Goal: Transaction & Acquisition: Book appointment/travel/reservation

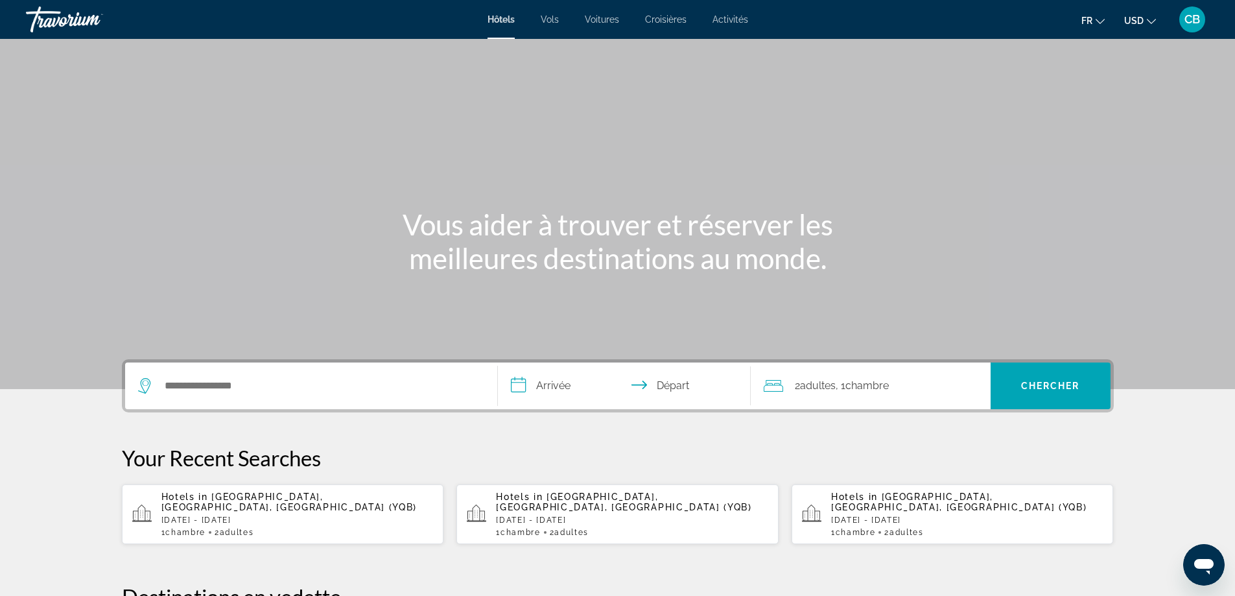
click at [257, 398] on div "Search widget" at bounding box center [311, 386] width 346 height 47
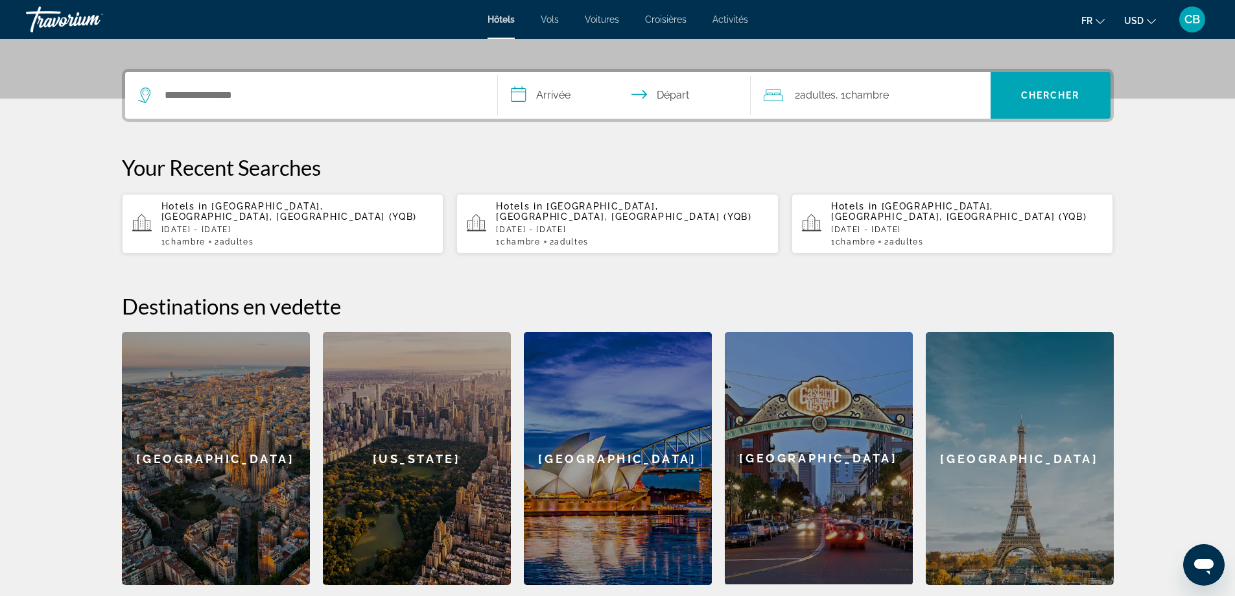
scroll to position [317, 0]
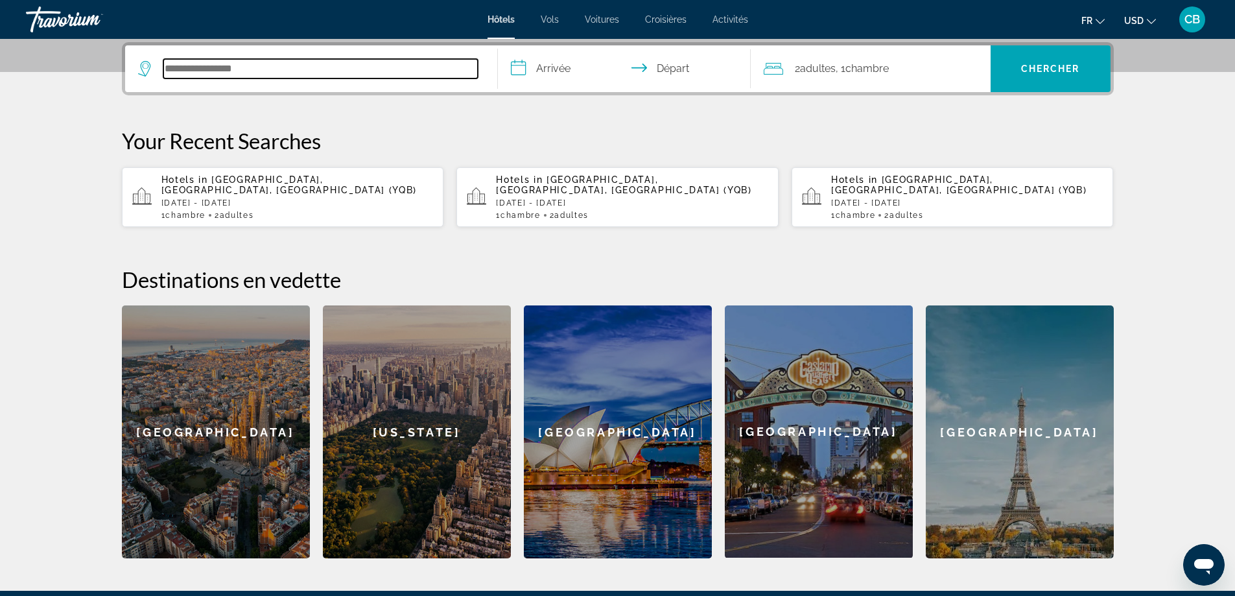
click at [219, 67] on input "Search hotel destination" at bounding box center [320, 68] width 315 height 19
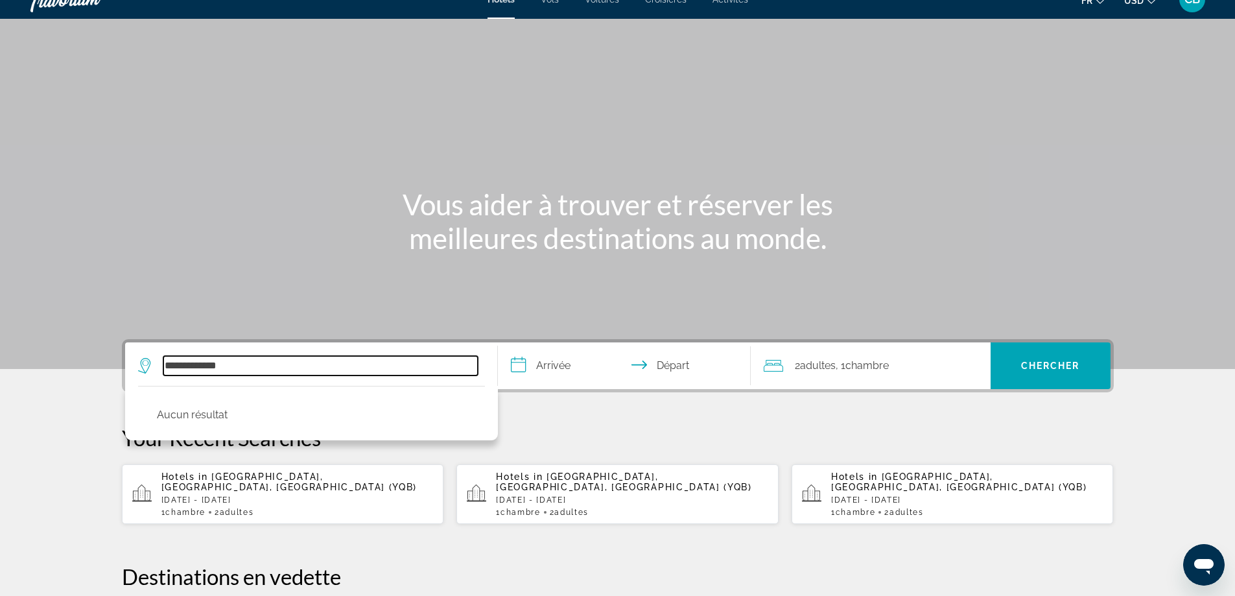
scroll to position [0, 0]
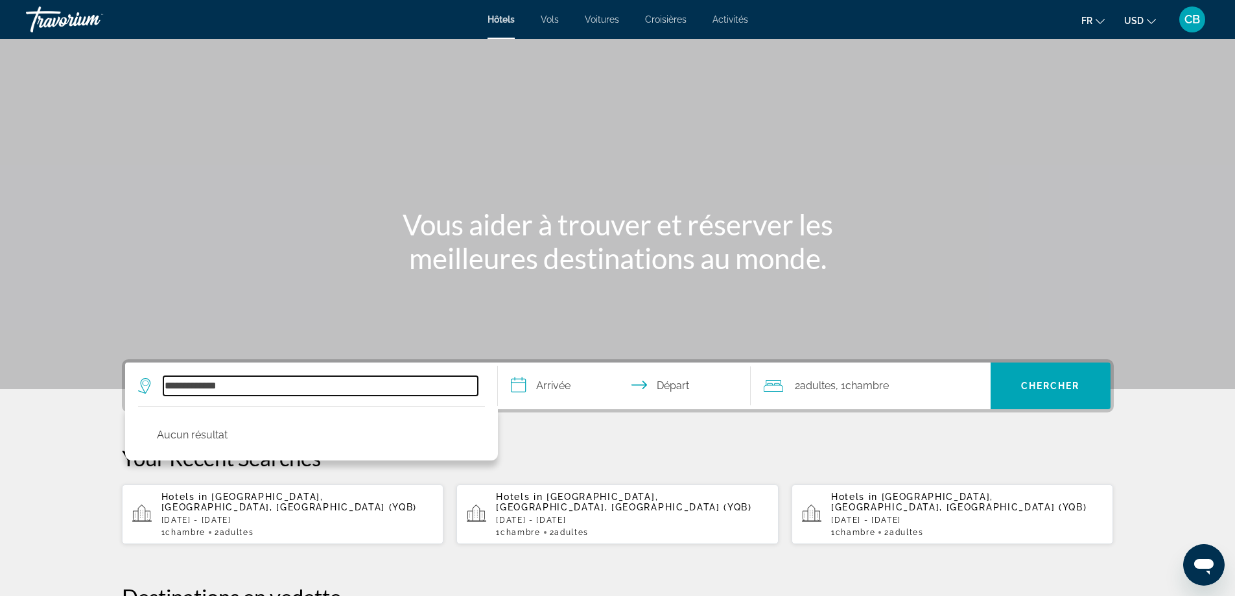
drag, startPoint x: 244, startPoint y: 383, endPoint x: 80, endPoint y: 360, distance: 165.0
click at [80, 360] on section "**********" at bounding box center [617, 438] width 1235 height 876
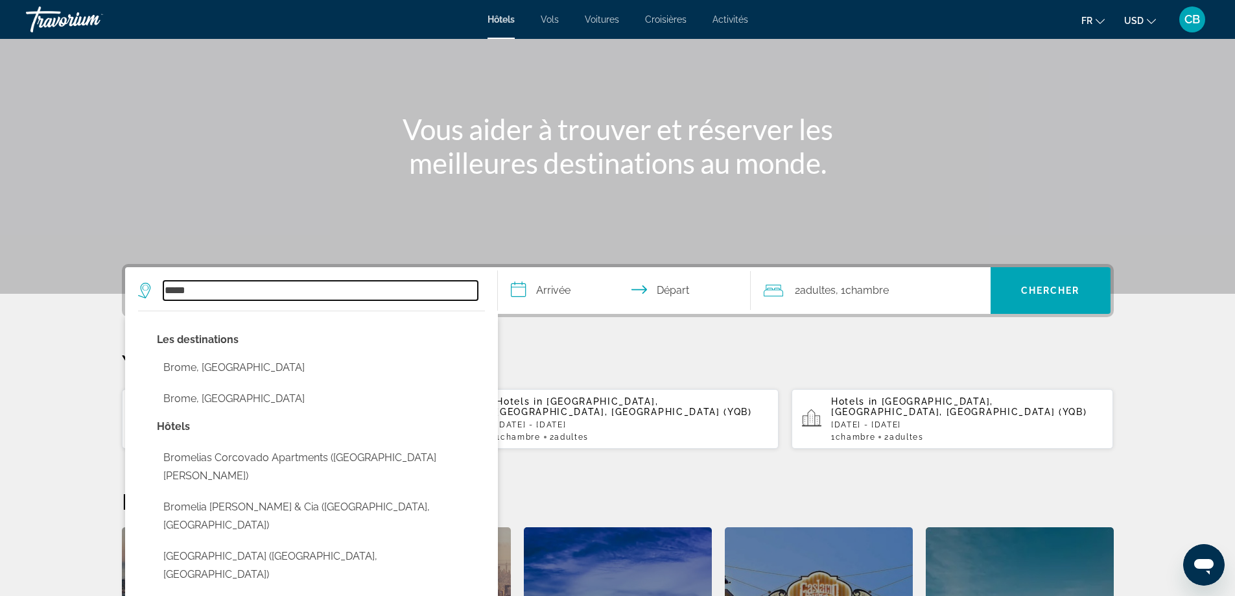
scroll to position [130, 0]
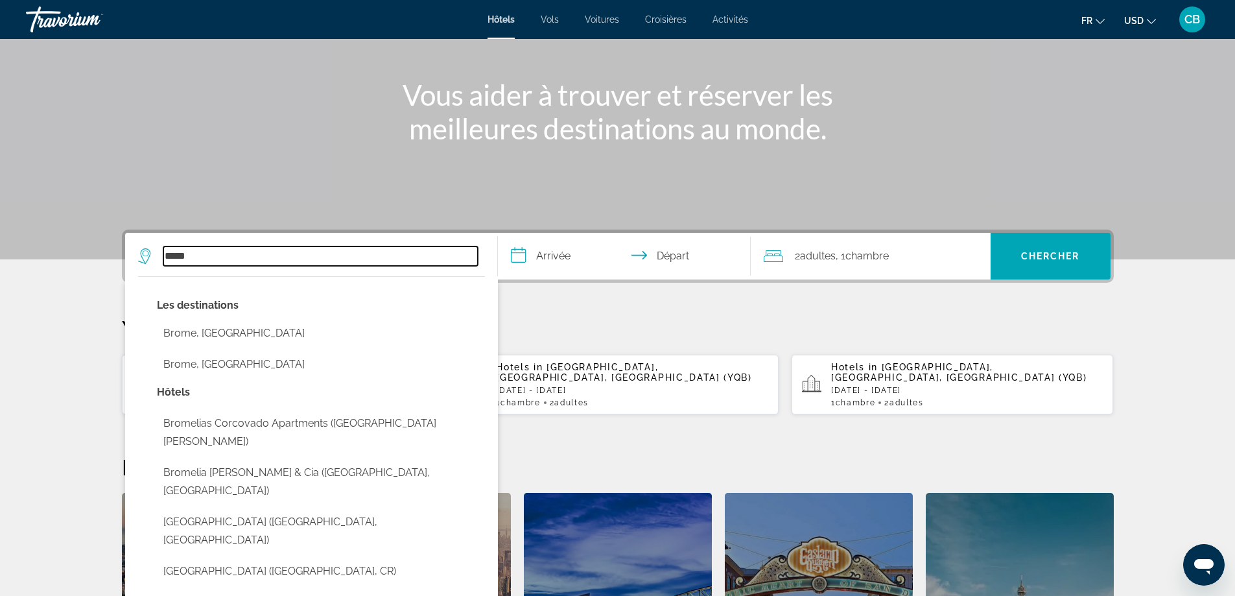
click at [169, 256] on input "*****" at bounding box center [320, 255] width 315 height 19
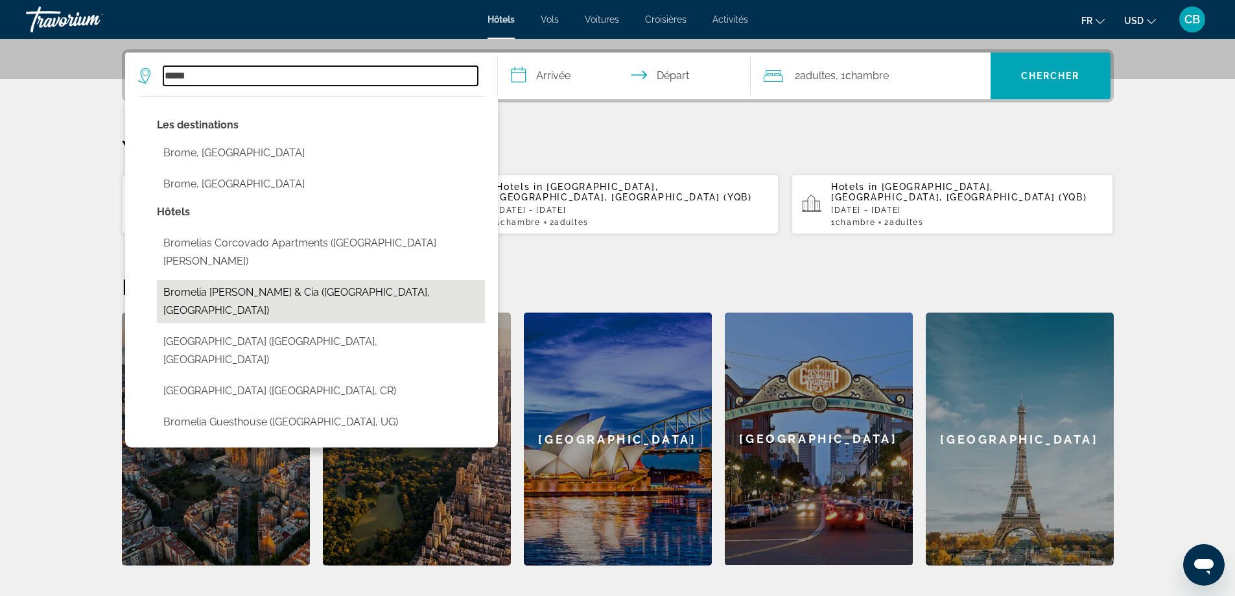
scroll to position [317, 0]
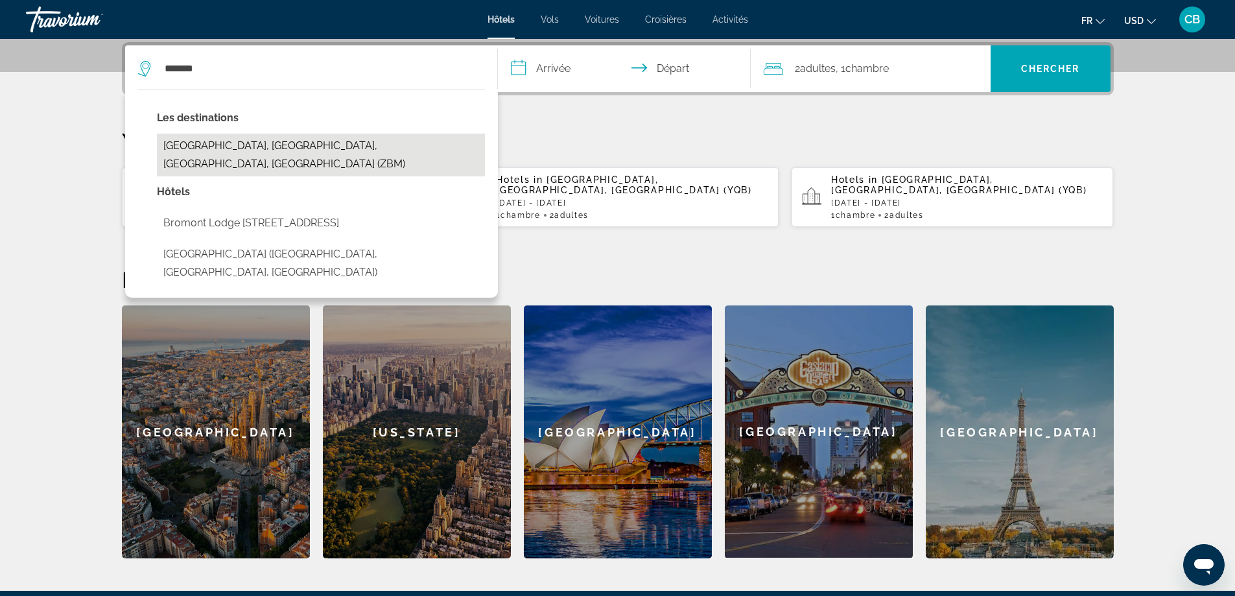
click at [251, 152] on button "[GEOGRAPHIC_DATA], [GEOGRAPHIC_DATA], [GEOGRAPHIC_DATA], [GEOGRAPHIC_DATA] (ZBM)" at bounding box center [321, 155] width 328 height 43
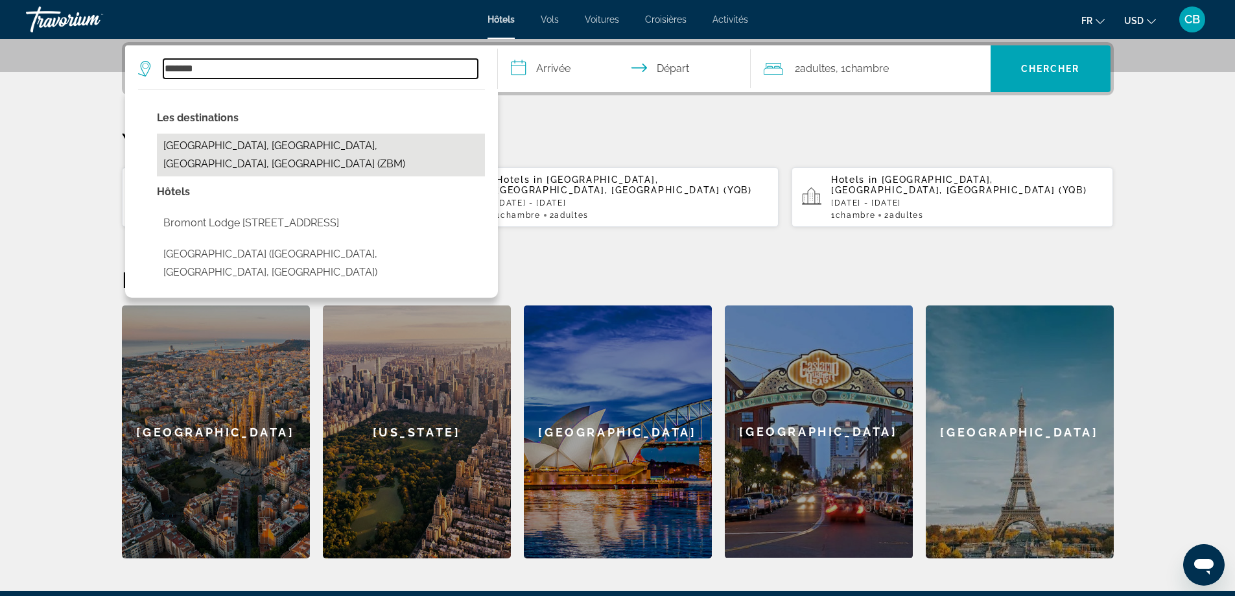
type input "**********"
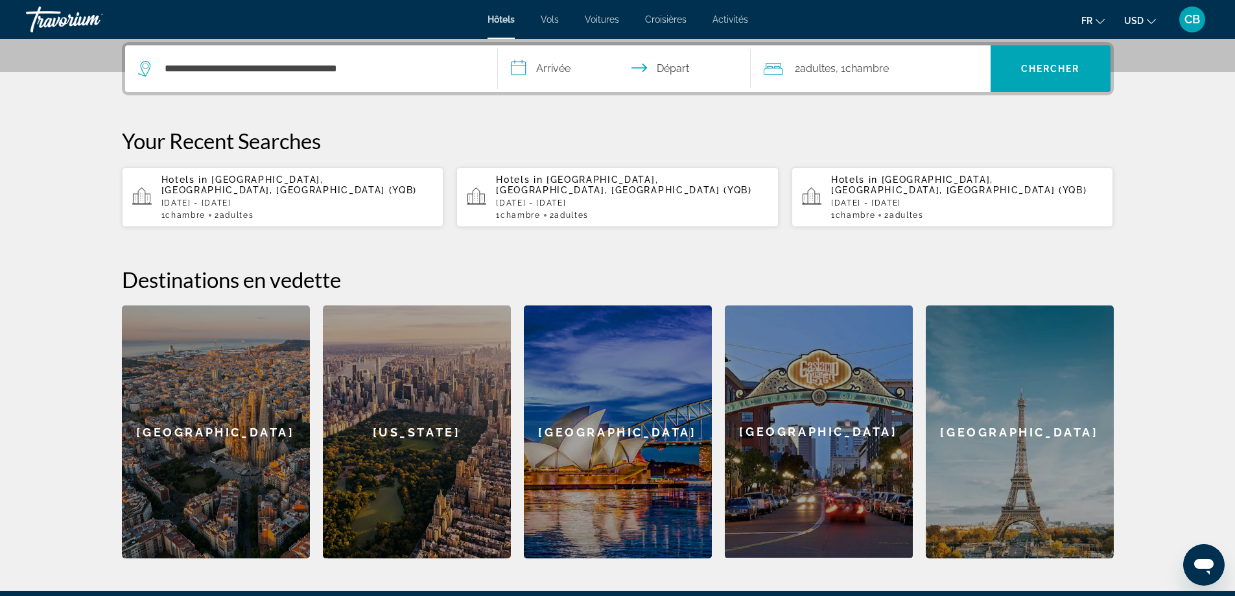
click at [545, 68] on input "**********" at bounding box center [627, 70] width 258 height 51
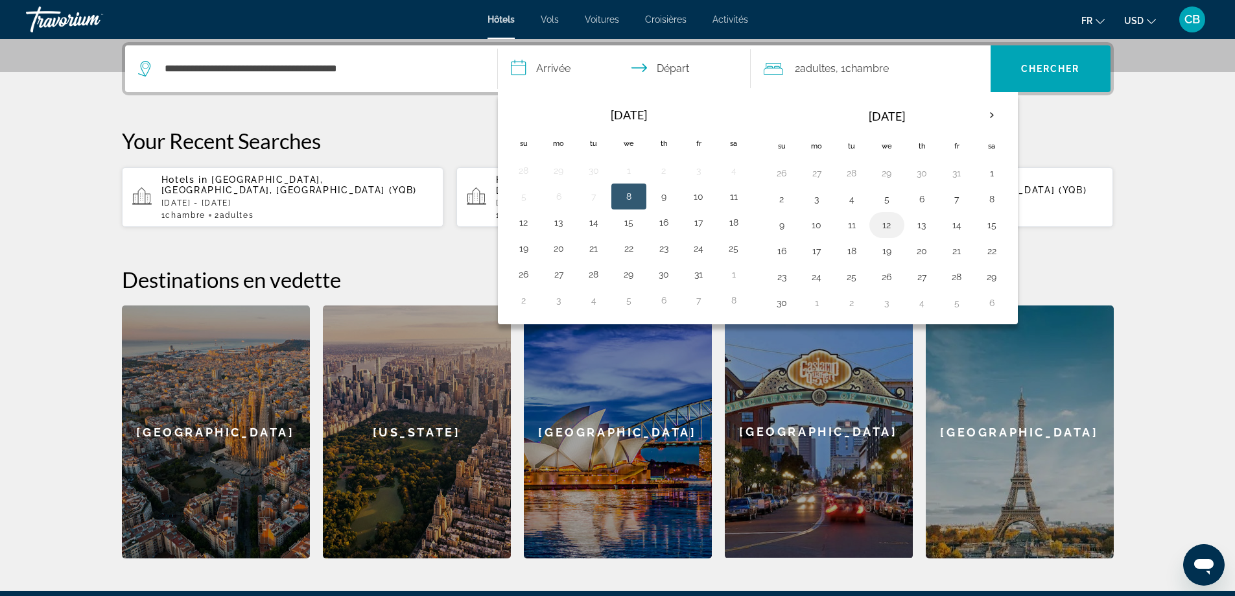
click at [888, 221] on button "12" at bounding box center [887, 225] width 21 height 18
click at [780, 252] on button "16" at bounding box center [782, 251] width 21 height 18
type input "**********"
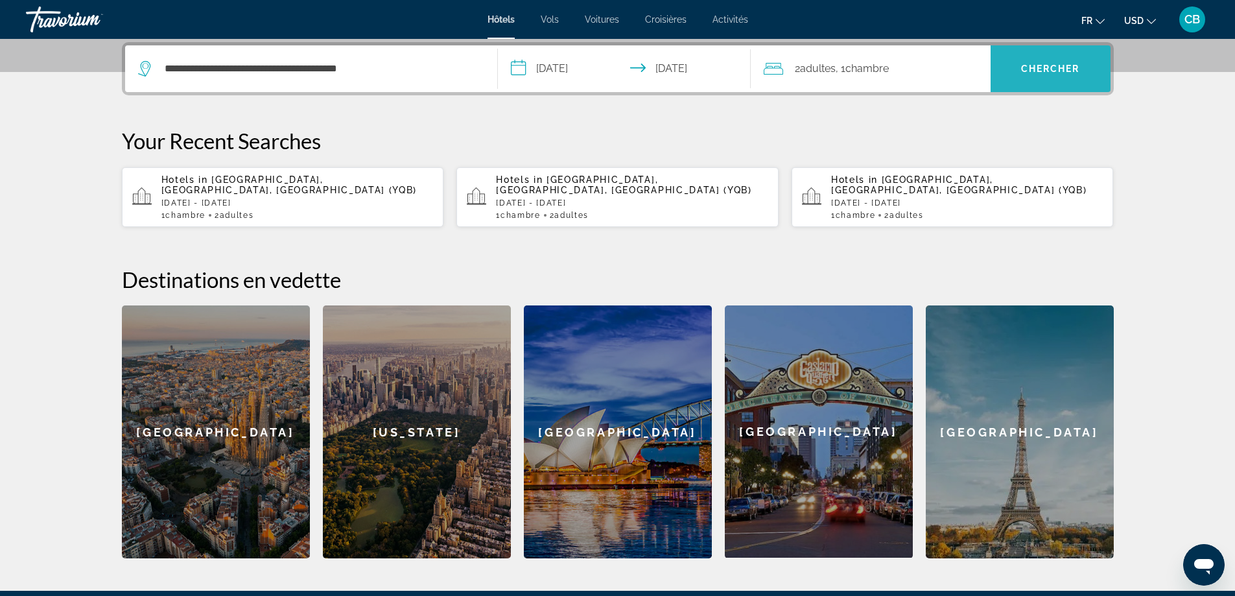
click at [1029, 75] on span "Search" at bounding box center [1051, 68] width 120 height 31
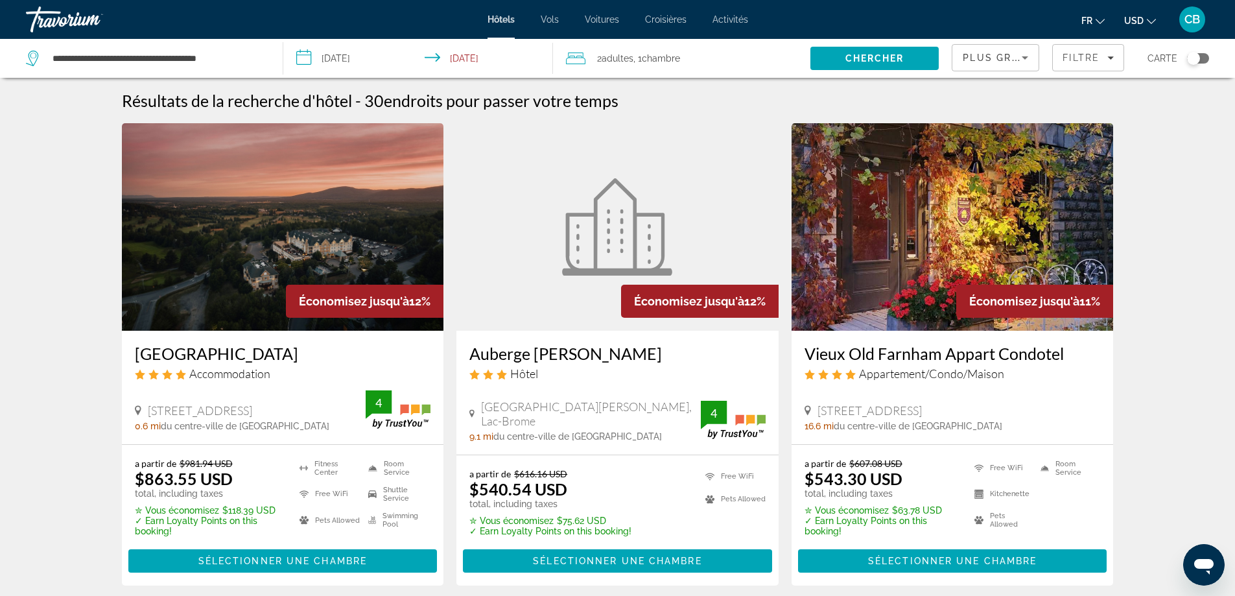
click at [1147, 23] on icon "Change currency" at bounding box center [1151, 21] width 9 height 9
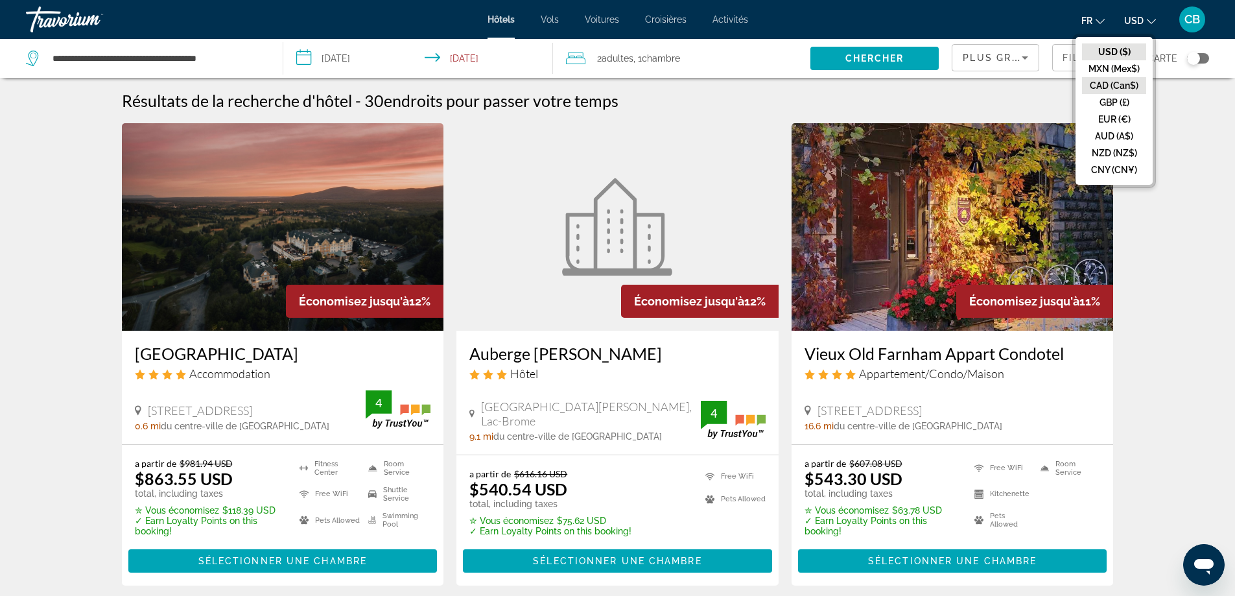
click at [1130, 85] on button "CAD (Can$)" at bounding box center [1114, 85] width 64 height 17
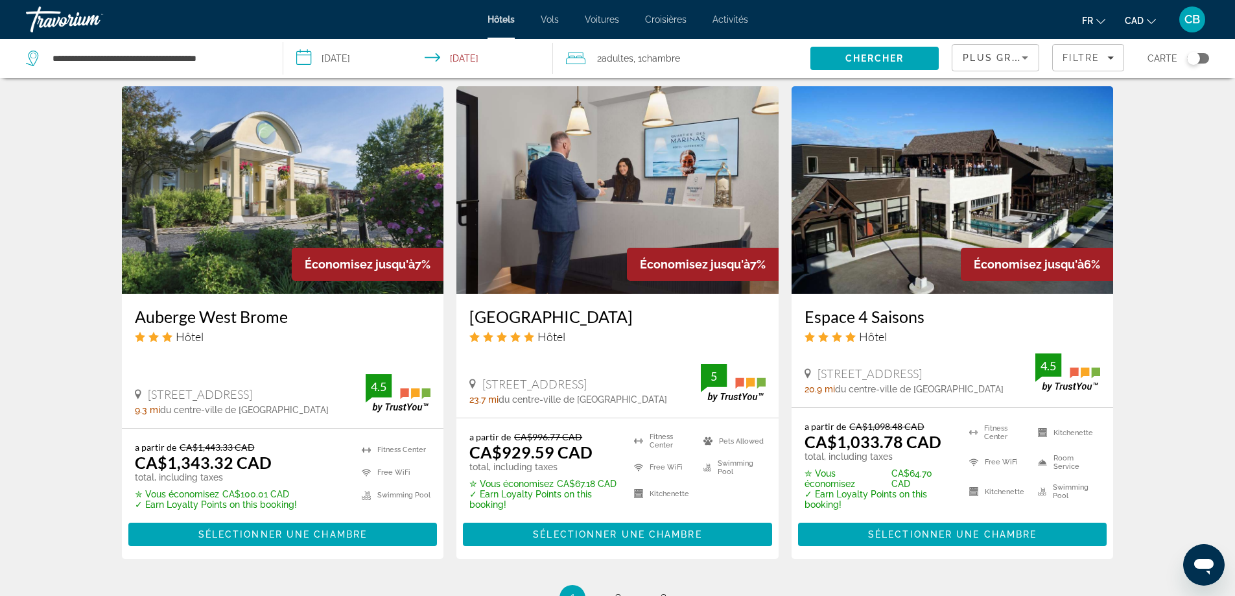
scroll to position [1557, 0]
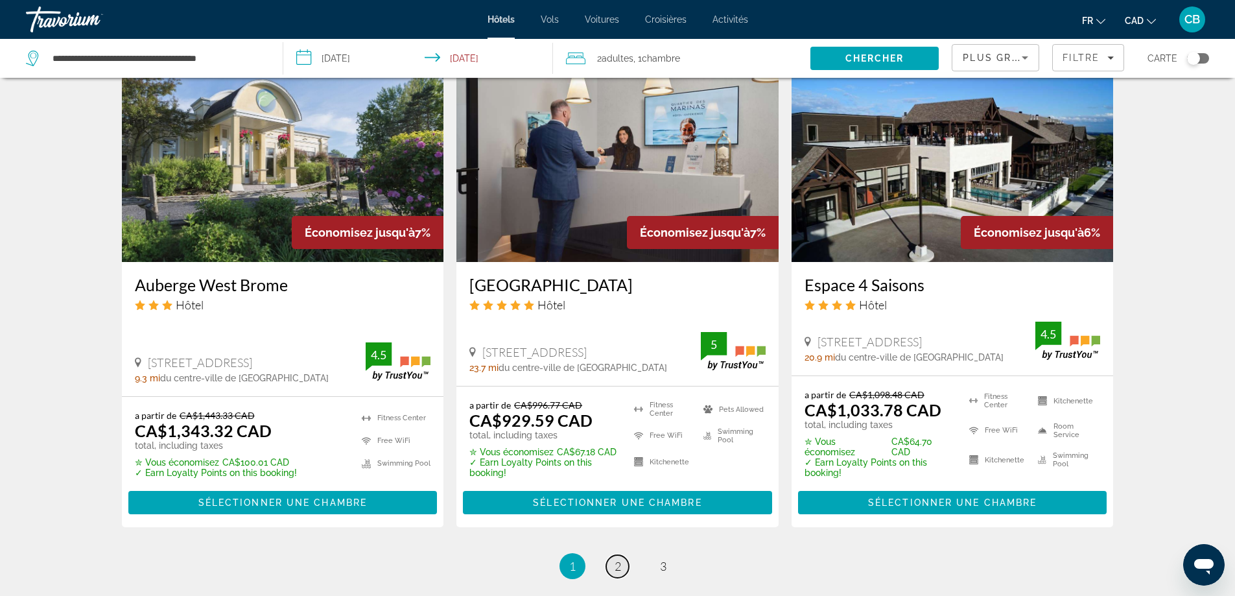
click at [617, 559] on span "2" at bounding box center [618, 566] width 6 height 14
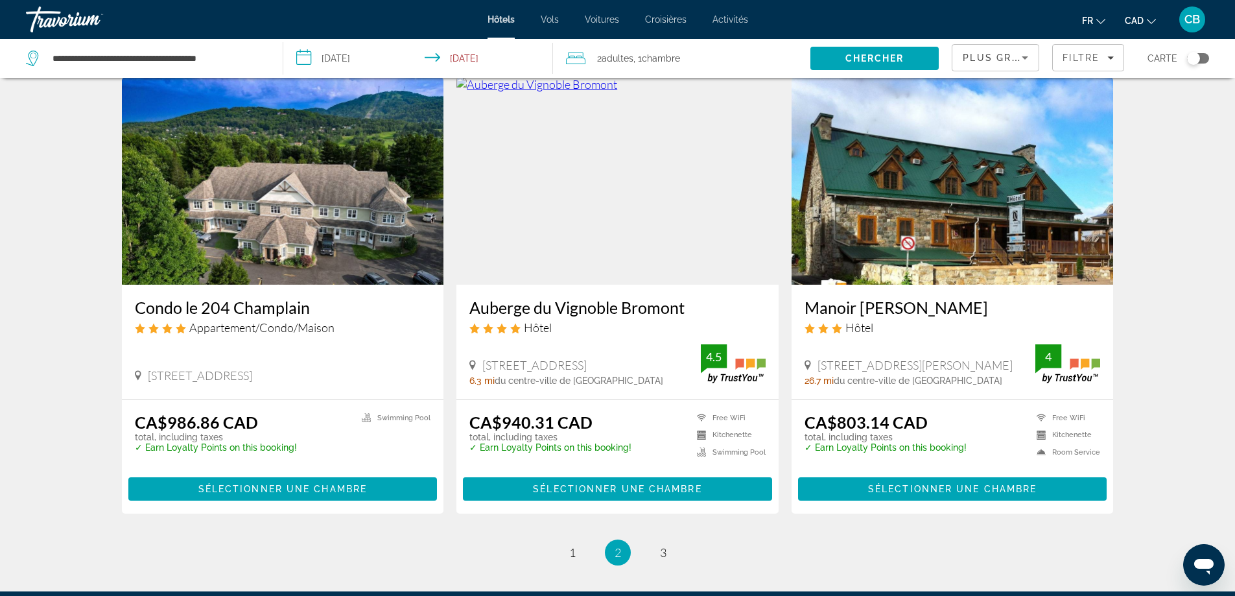
scroll to position [1604, 0]
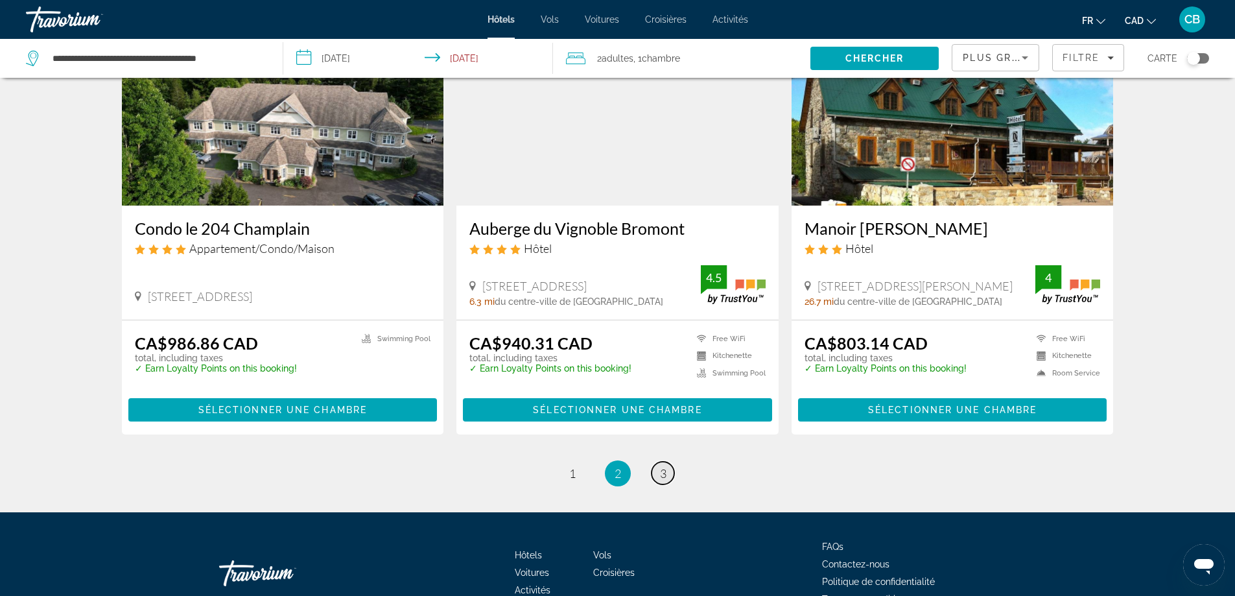
click at [666, 466] on span "3" at bounding box center [663, 473] width 6 height 14
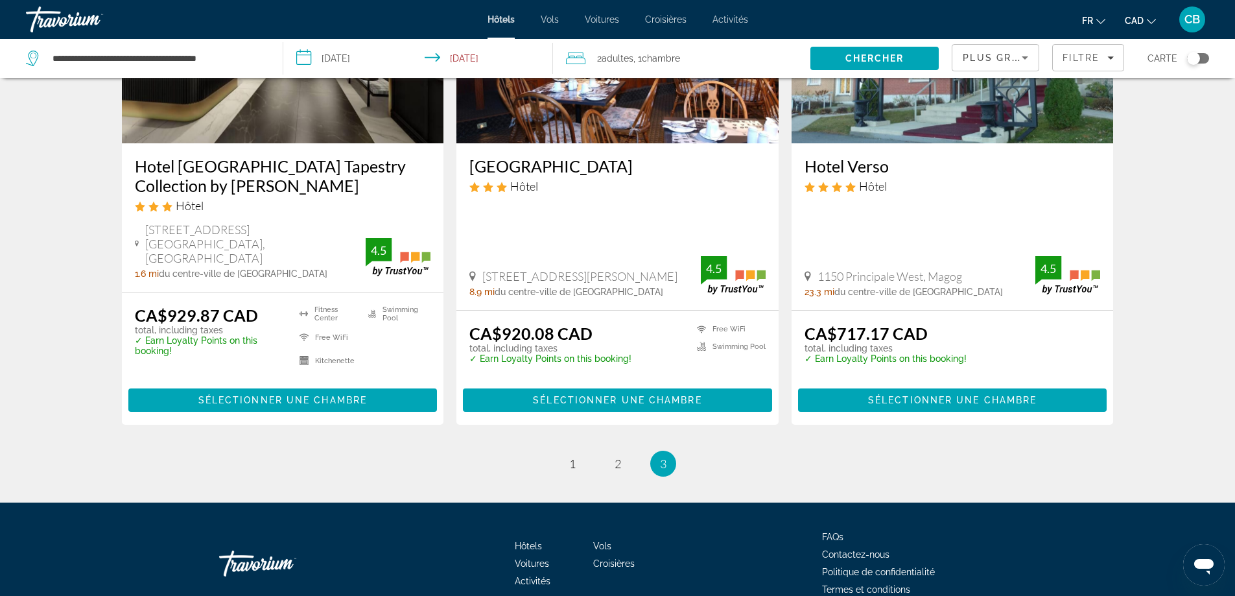
scroll to position [713, 0]
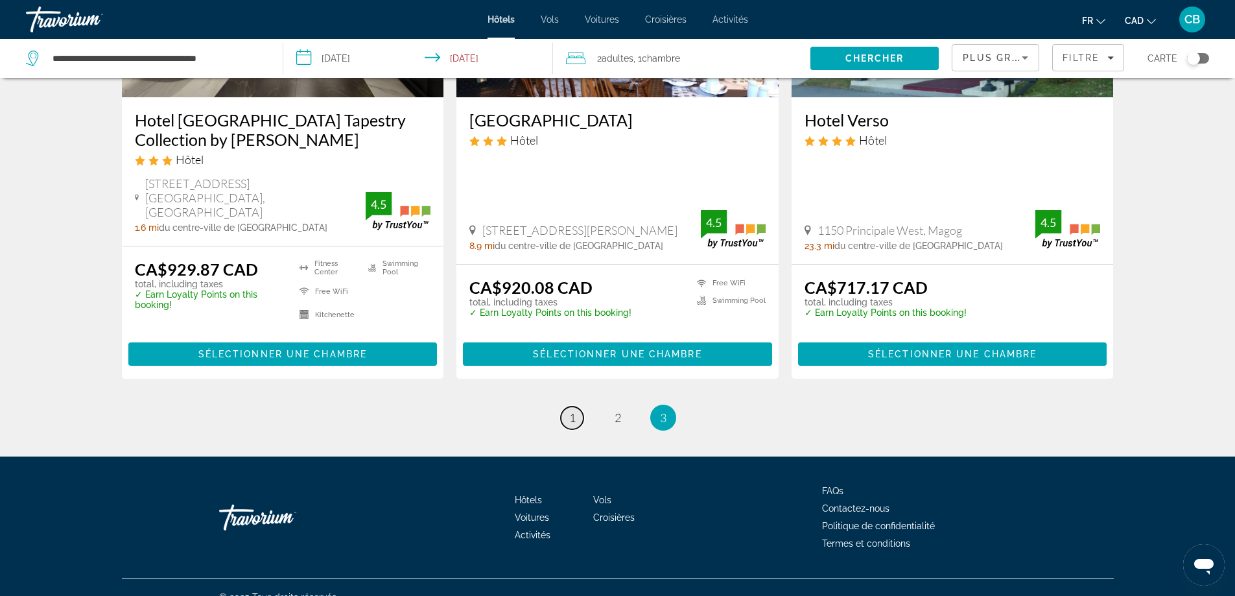
click at [580, 407] on link "page 1" at bounding box center [572, 418] width 23 height 23
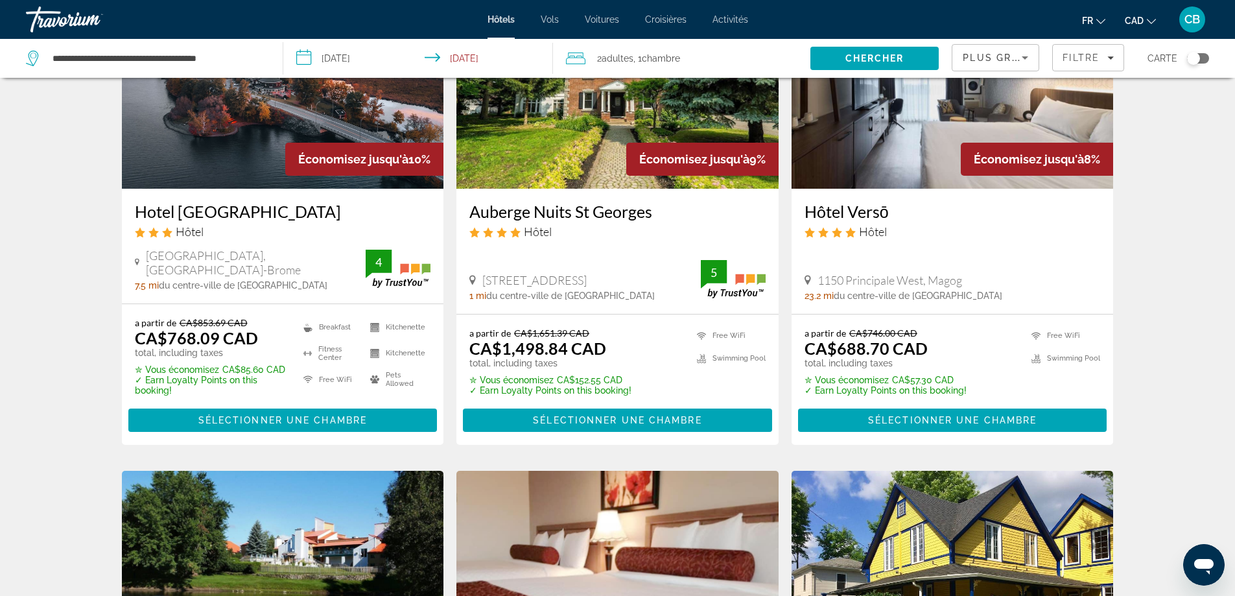
scroll to position [649, 0]
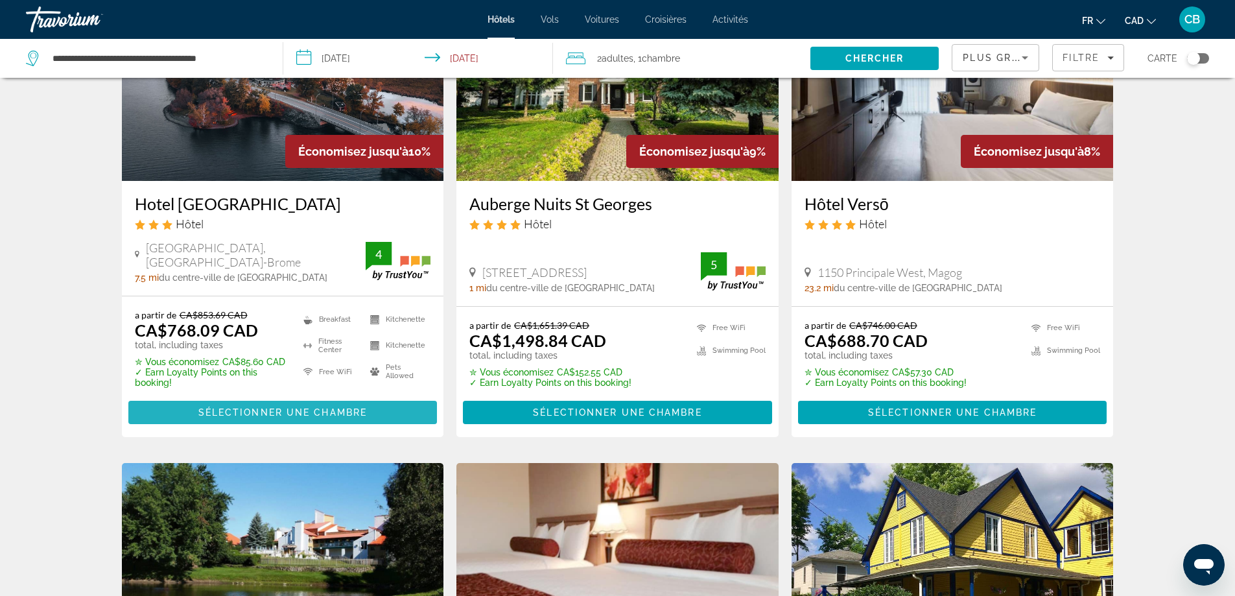
click at [301, 413] on span "Sélectionner une chambre" at bounding box center [282, 412] width 169 height 10
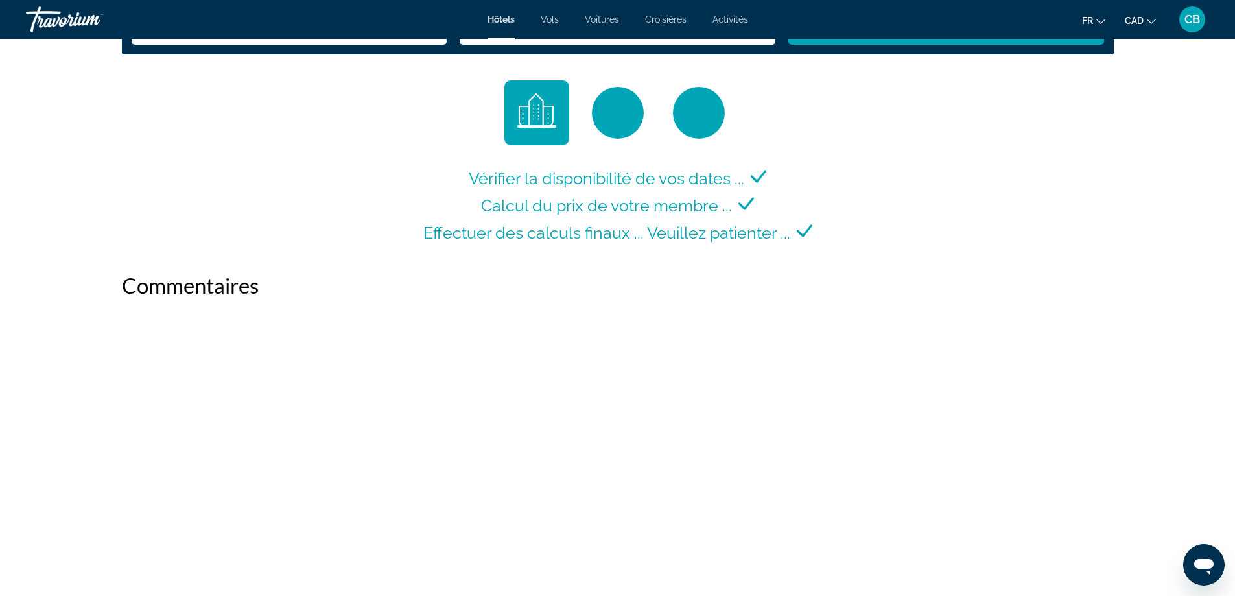
scroll to position [1686, 0]
